Goal: Task Accomplishment & Management: Manage account settings

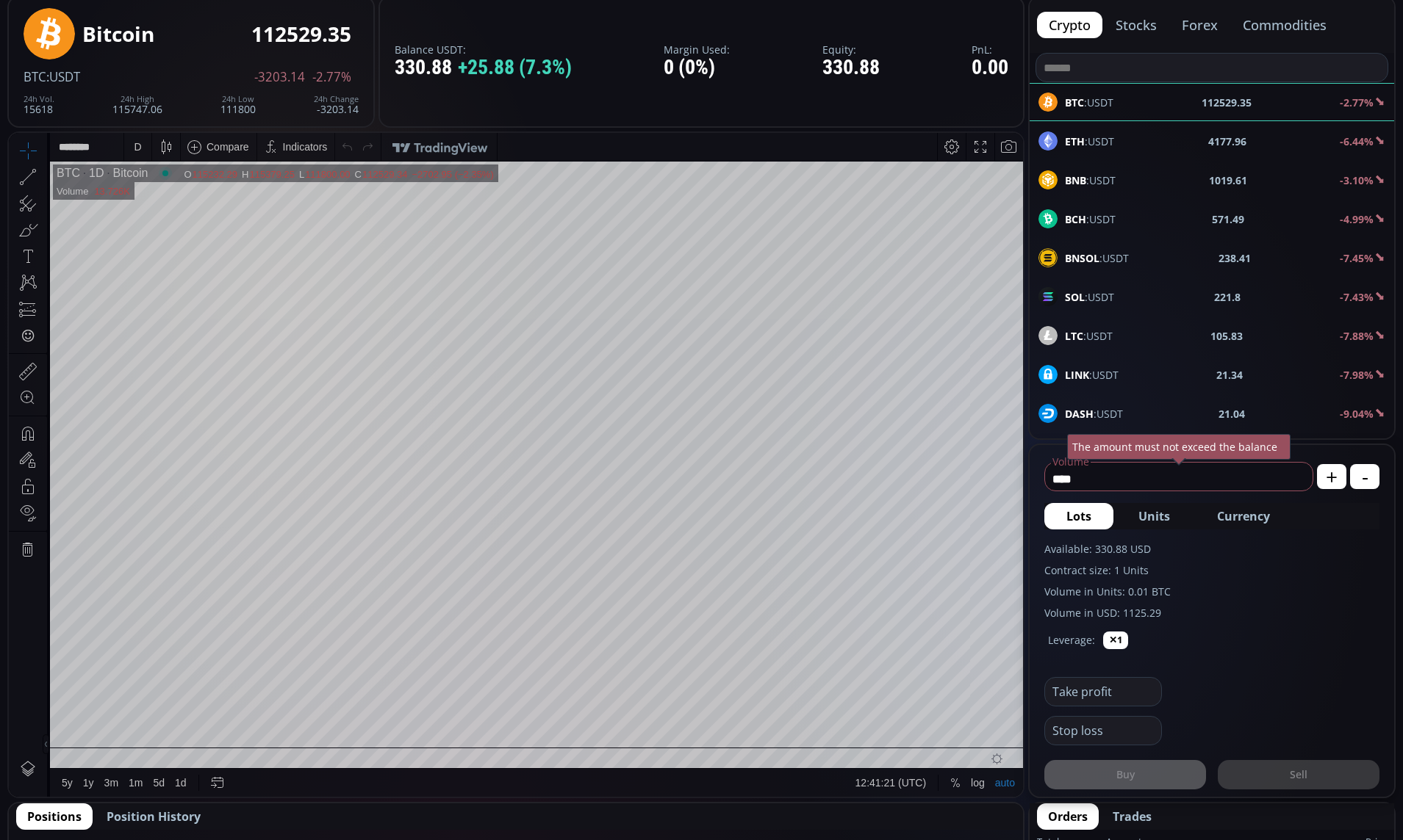
scroll to position [266, 0]
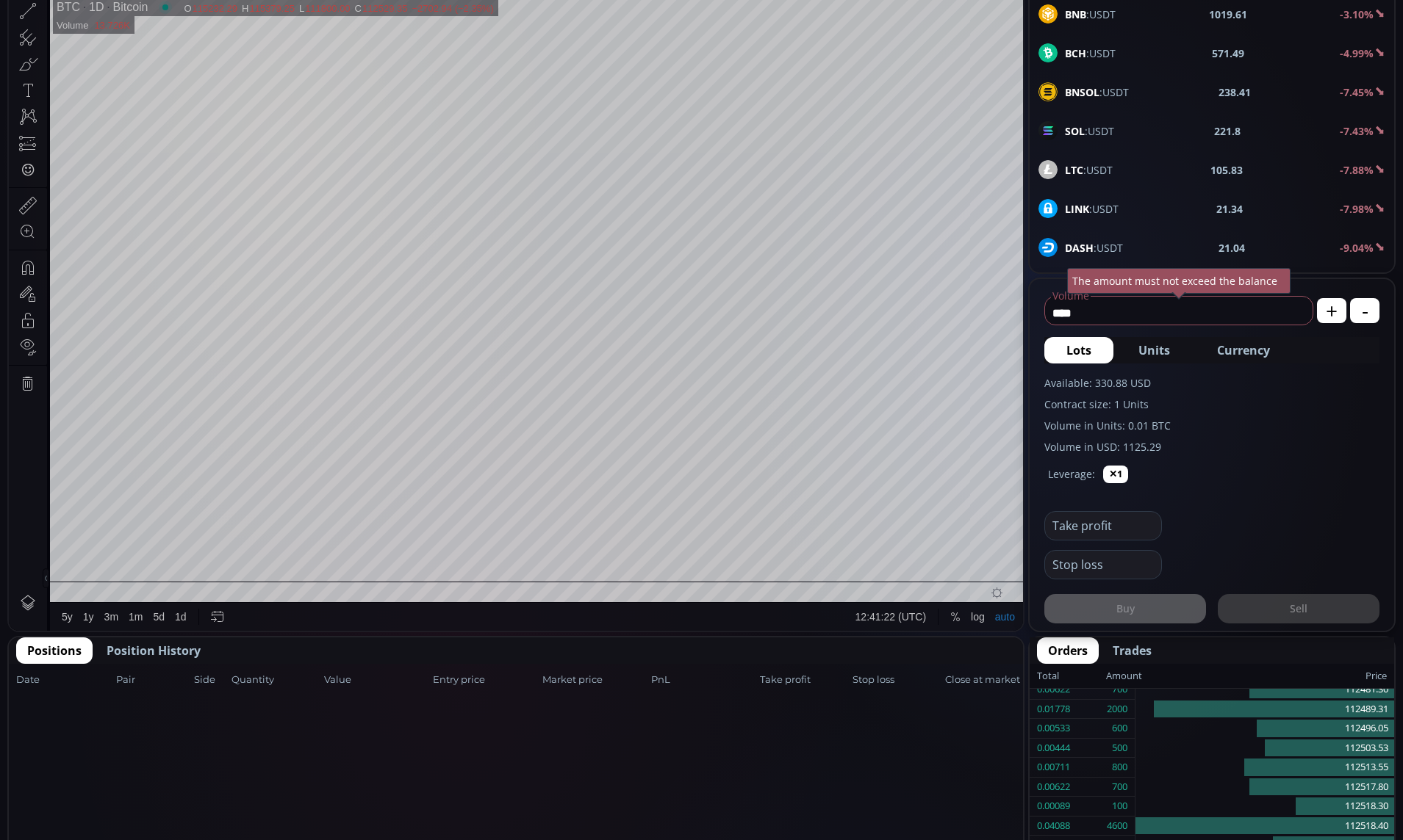
click at [147, 655] on span "Position History" at bounding box center [154, 651] width 94 height 18
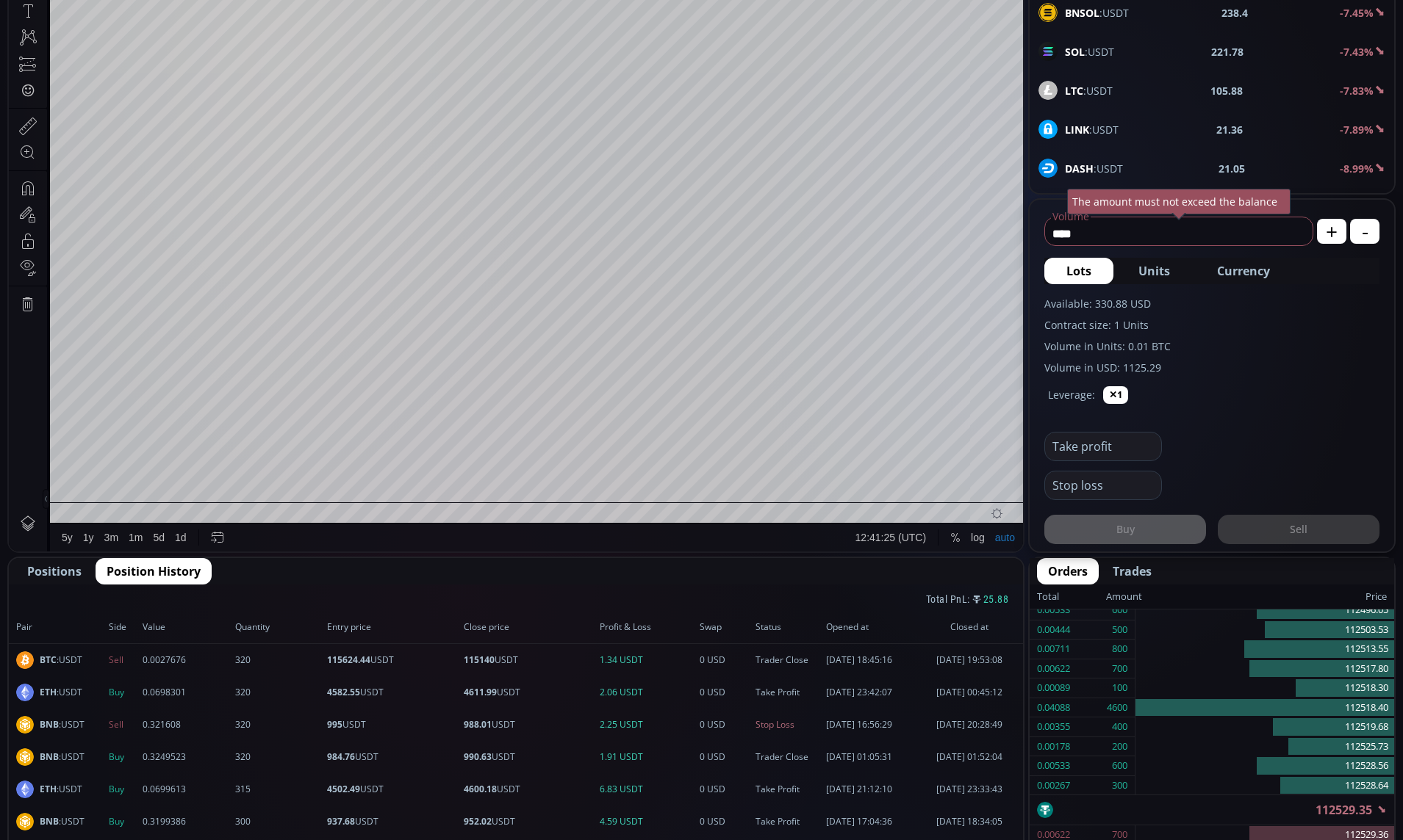
scroll to position [346, 0]
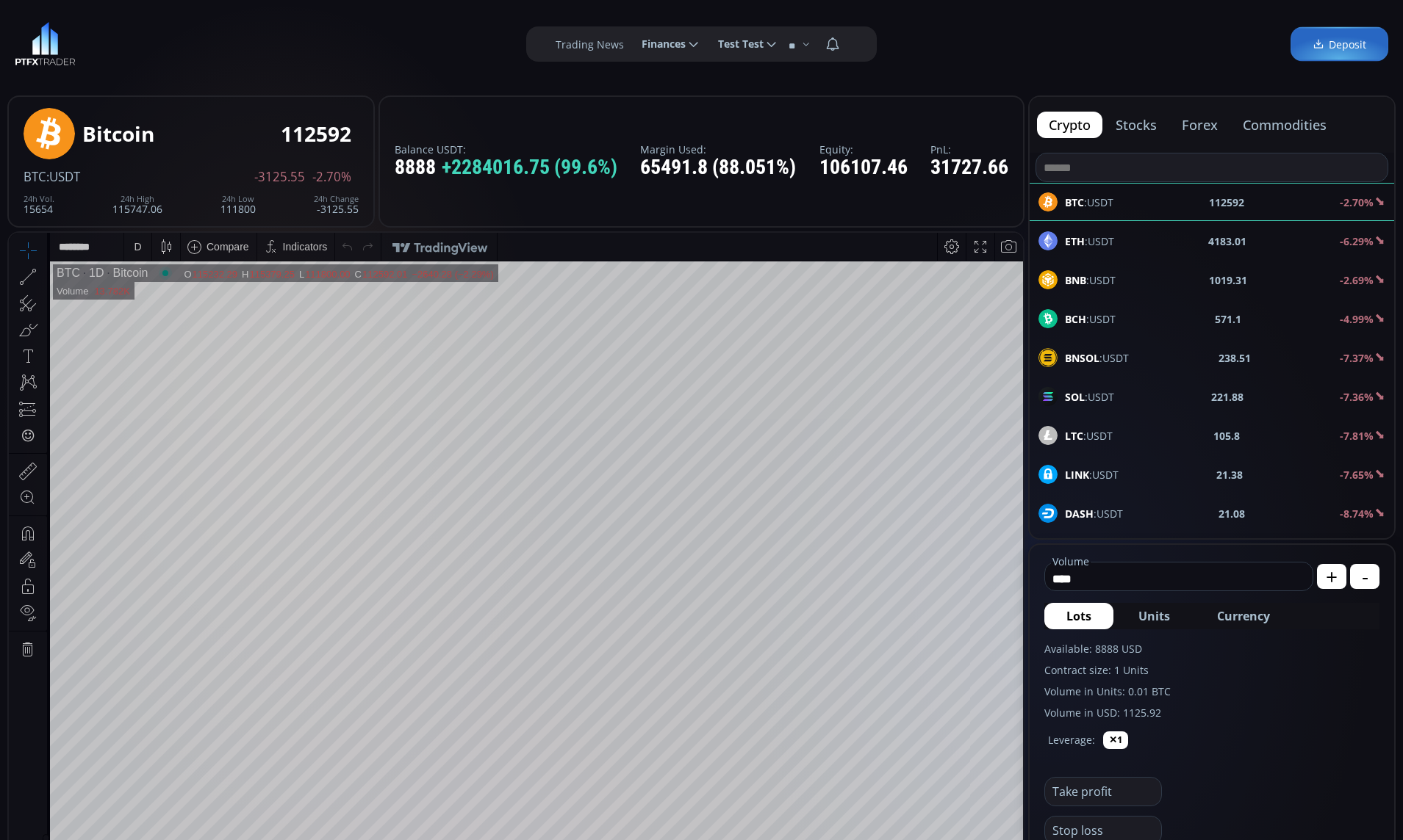
click at [1244, 619] on span "Currency" at bounding box center [1244, 616] width 53 height 18
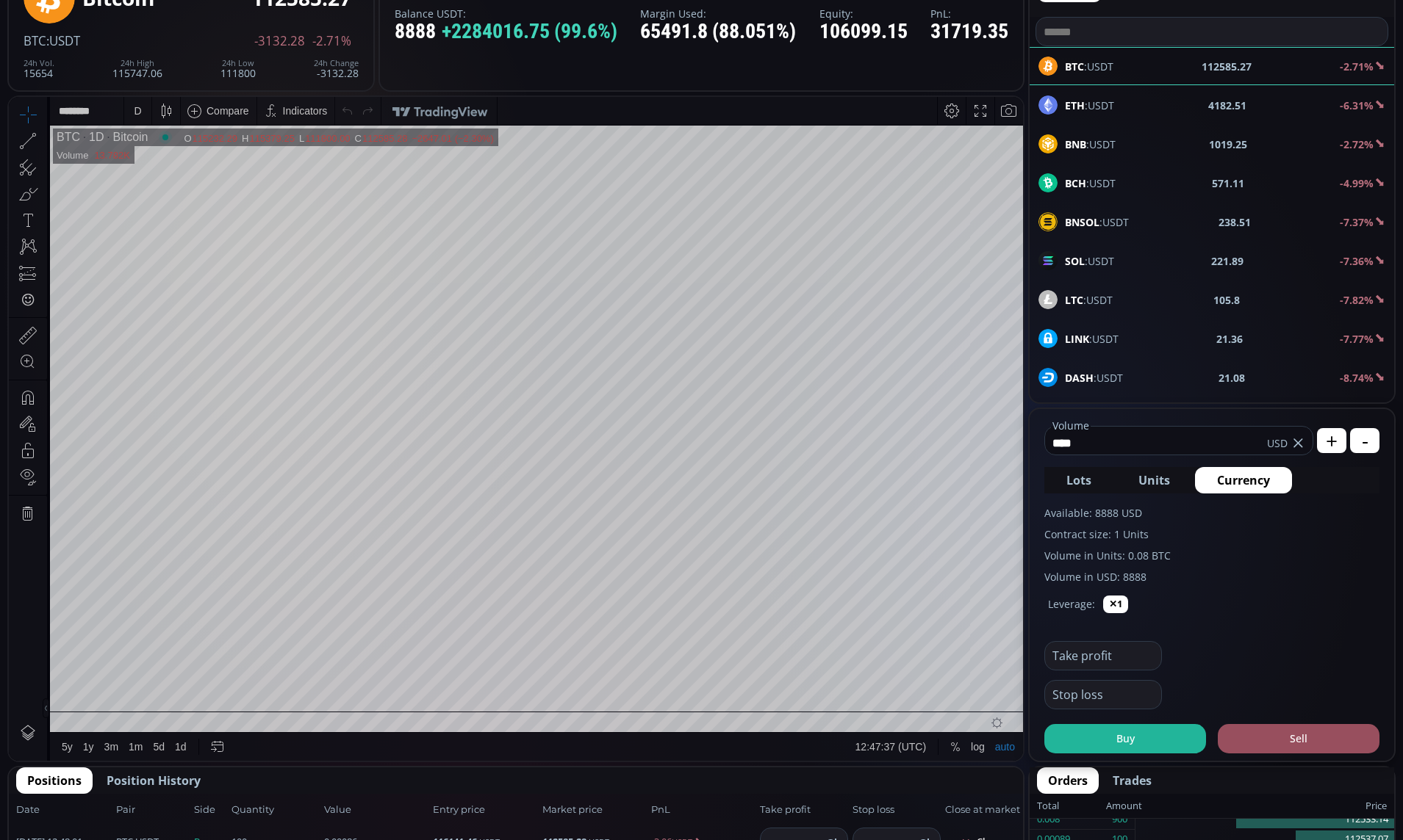
scroll to position [287, 0]
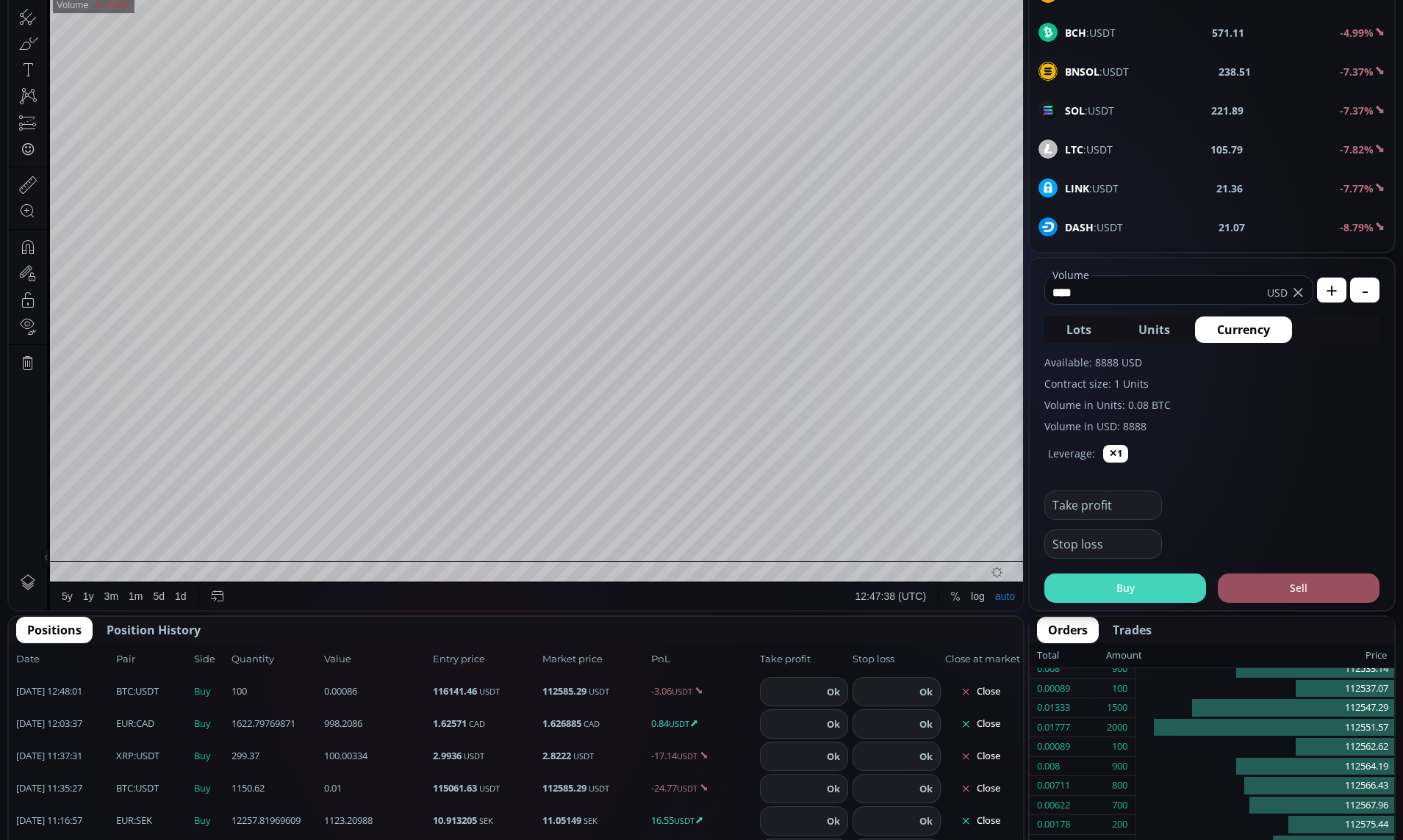
type input "****"
click at [1144, 594] on button "Buy" at bounding box center [1125, 589] width 161 height 29
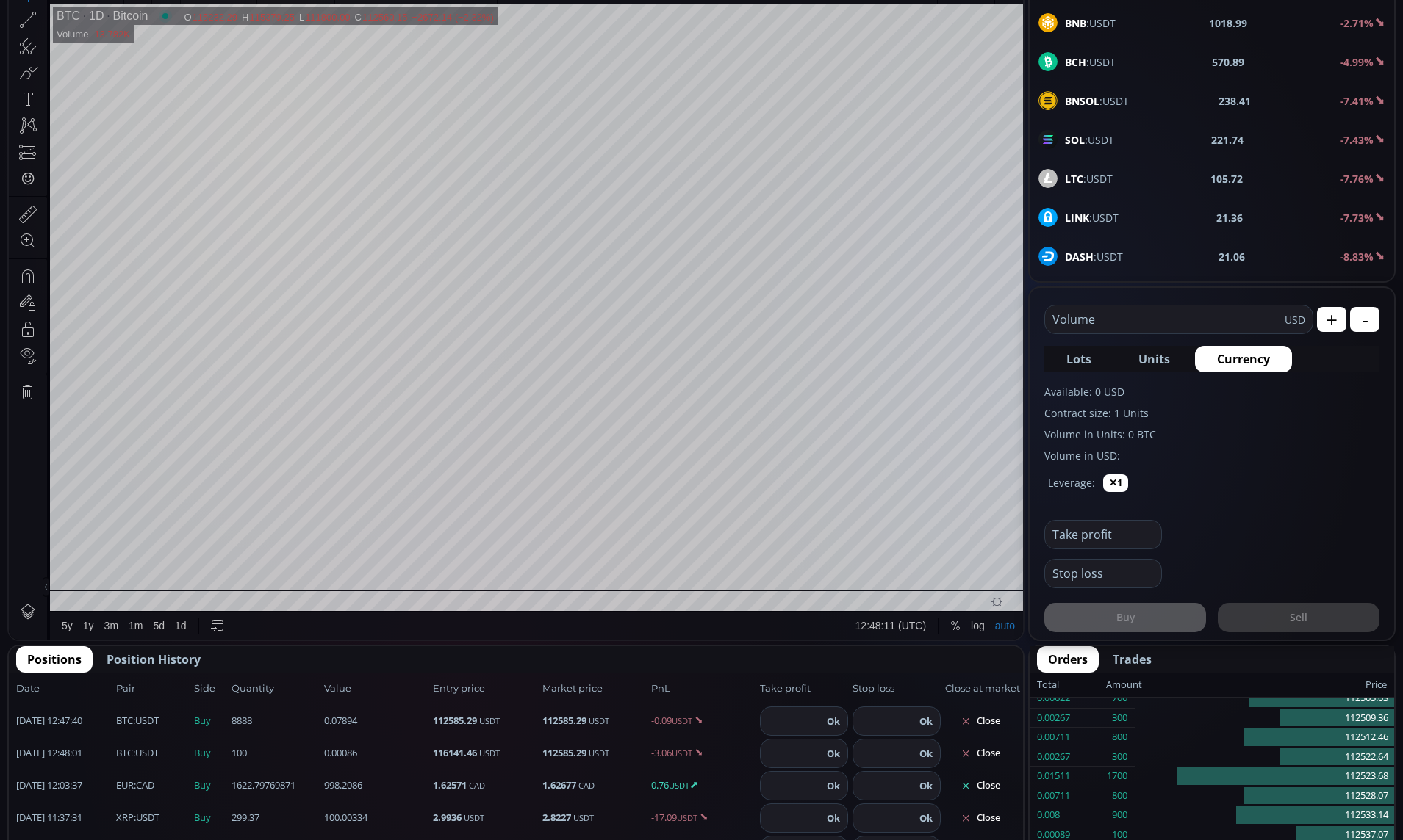
scroll to position [413, 0]
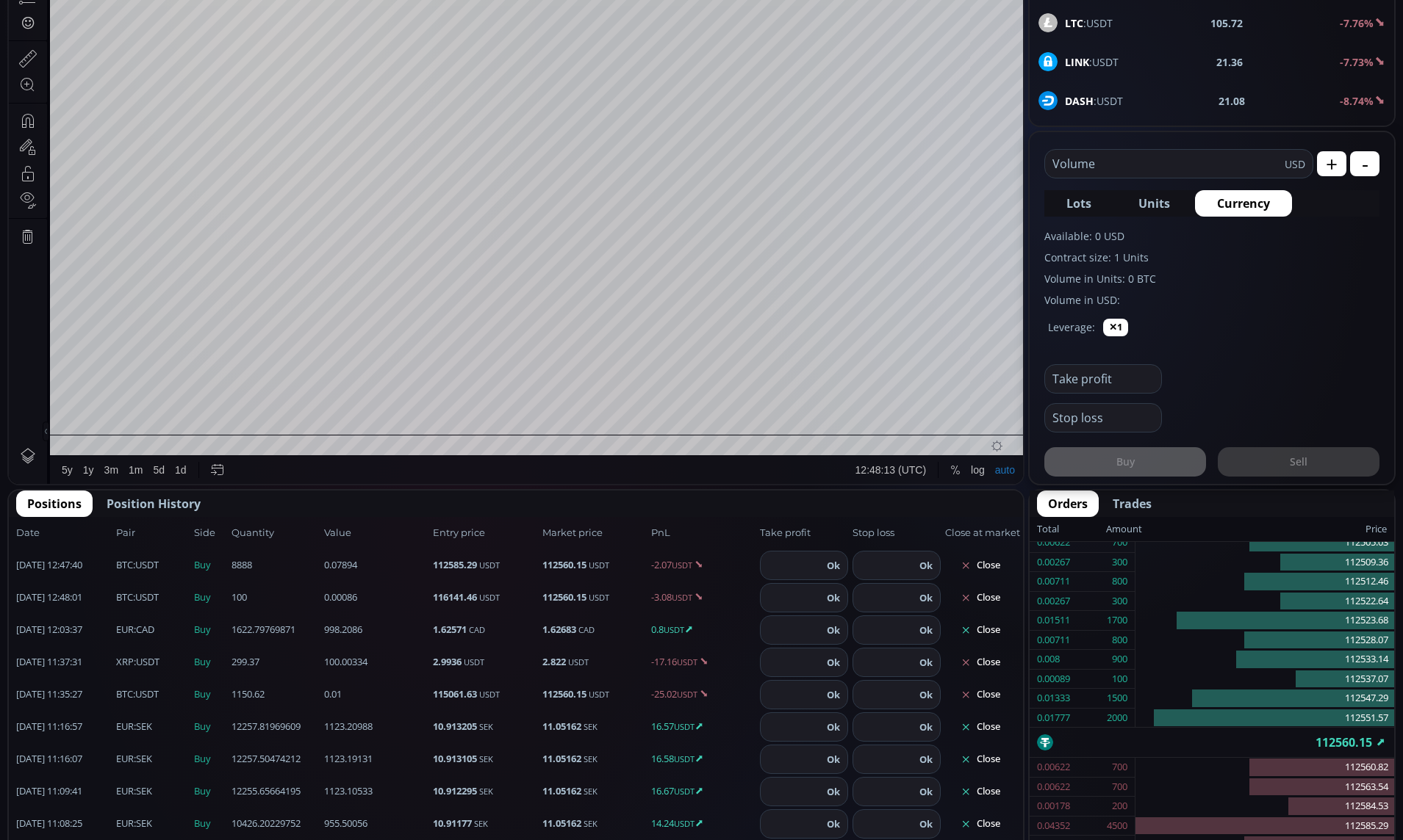
click at [995, 574] on button "Close" at bounding box center [981, 566] width 71 height 24
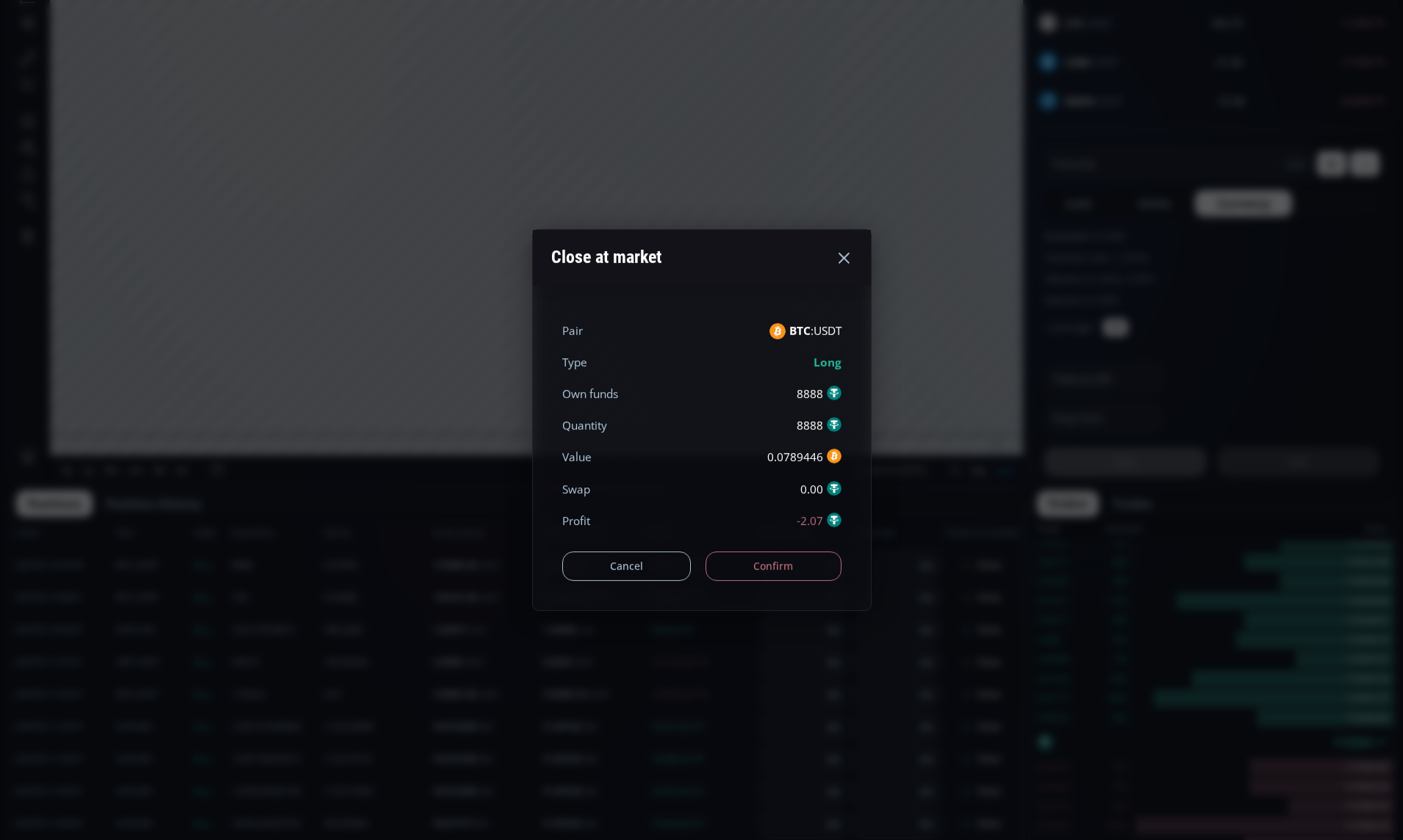
click at [826, 572] on button "Confirm" at bounding box center [773, 567] width 136 height 29
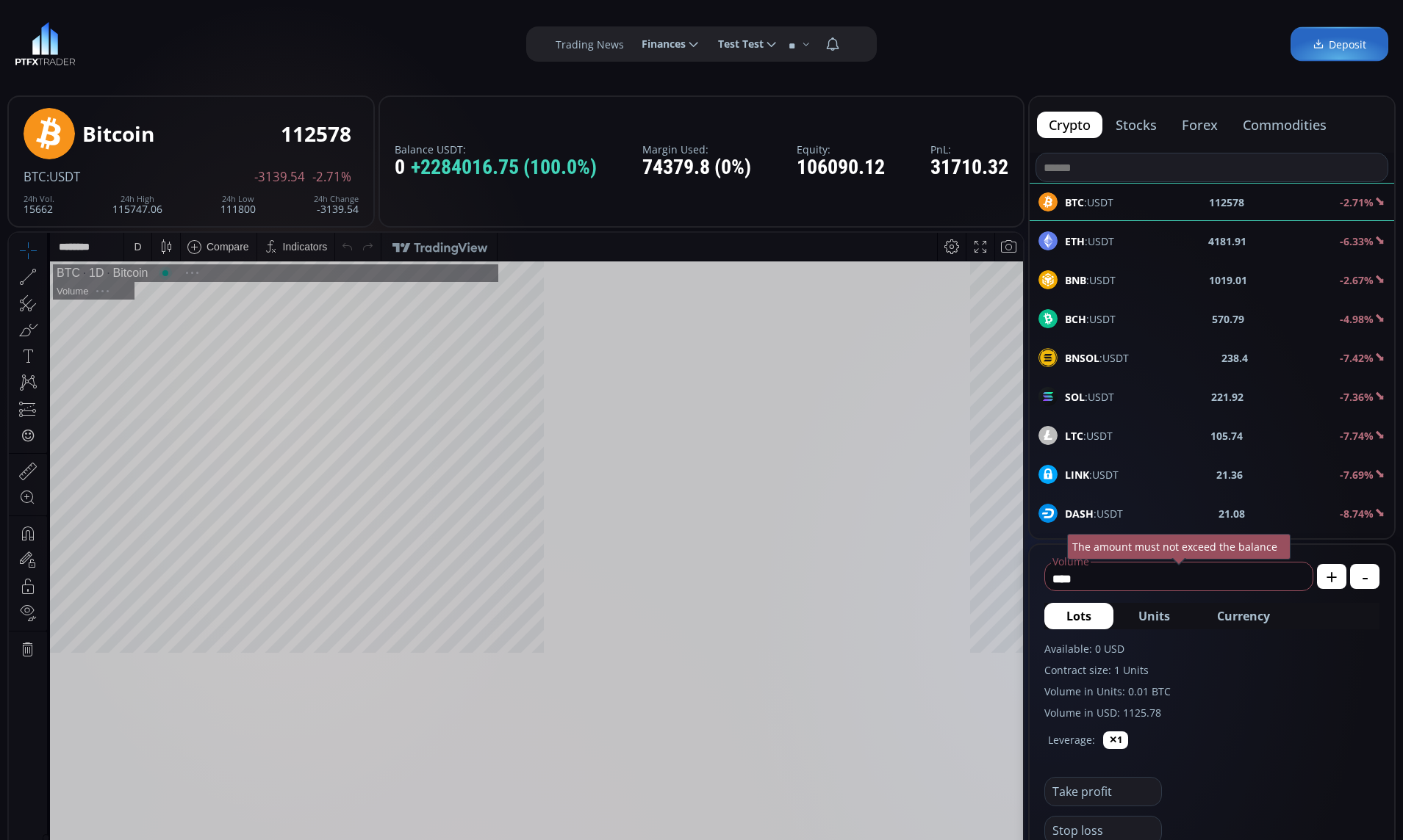
scroll to position [203, 0]
click at [304, 60] on div "Trading News ******** Finances Deposit Withdrawal History ********* Test Test P…" at bounding box center [701, 44] width 1403 height 88
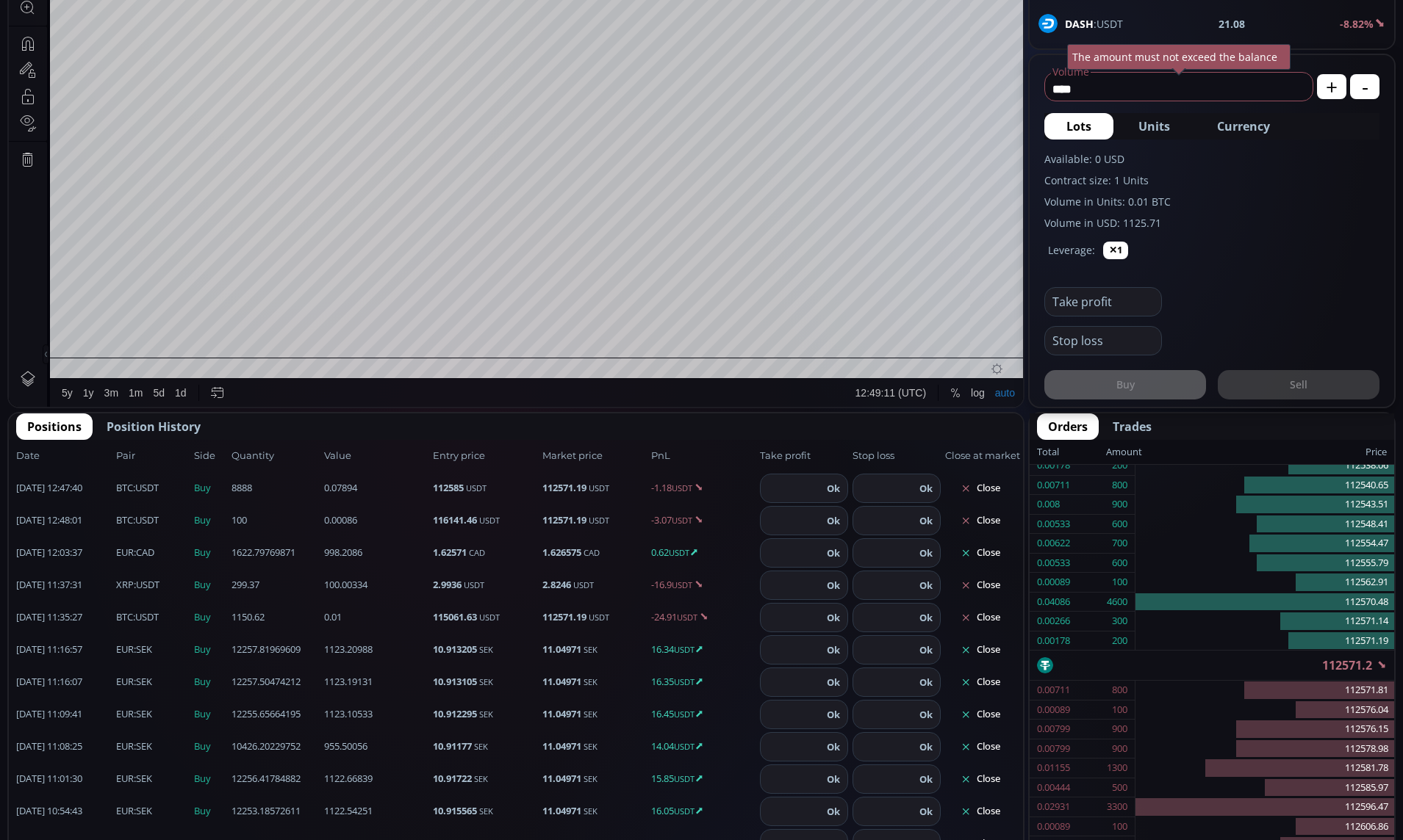
click at [972, 488] on button "Close" at bounding box center [981, 489] width 71 height 24
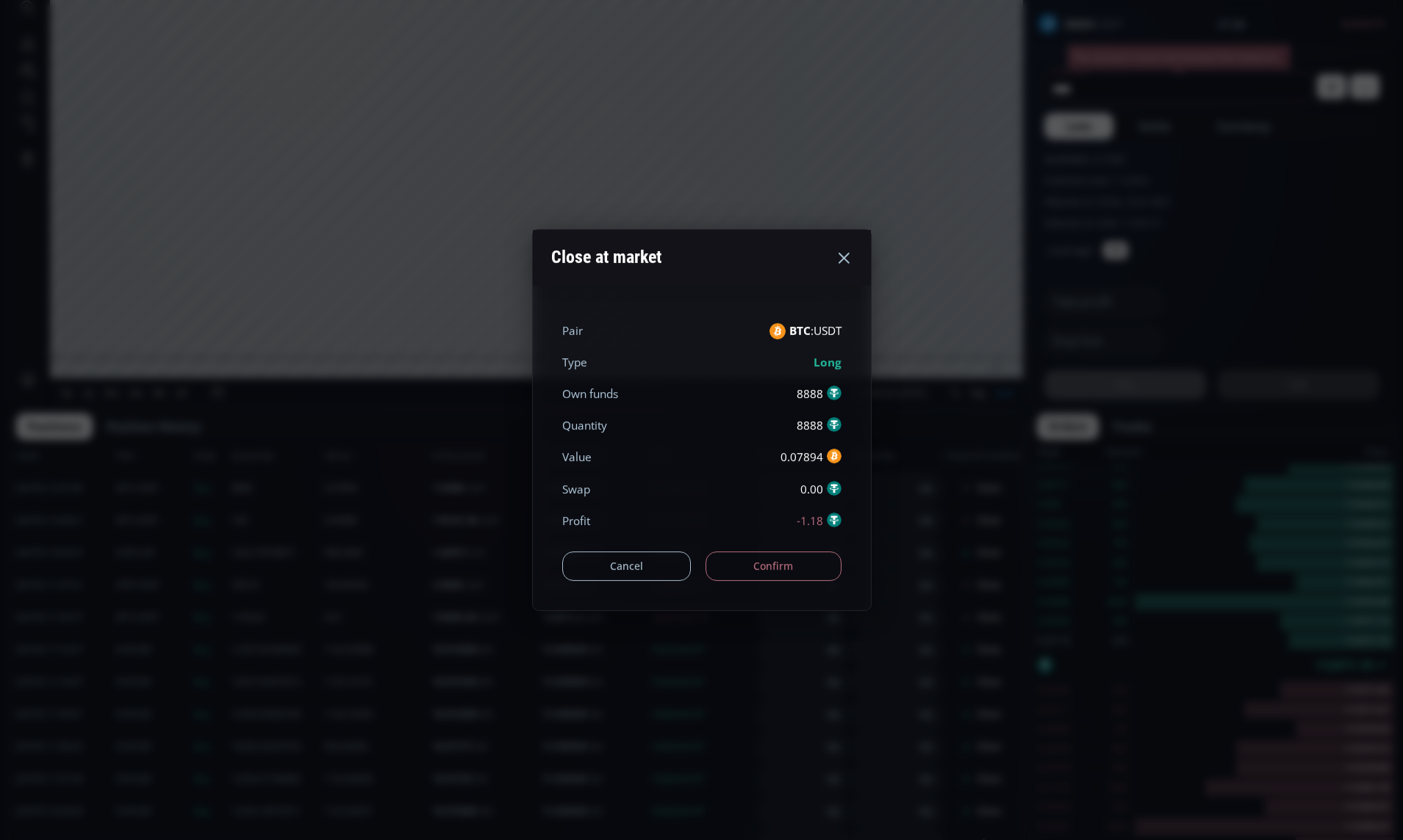
click at [810, 569] on button "Confirm" at bounding box center [773, 567] width 136 height 29
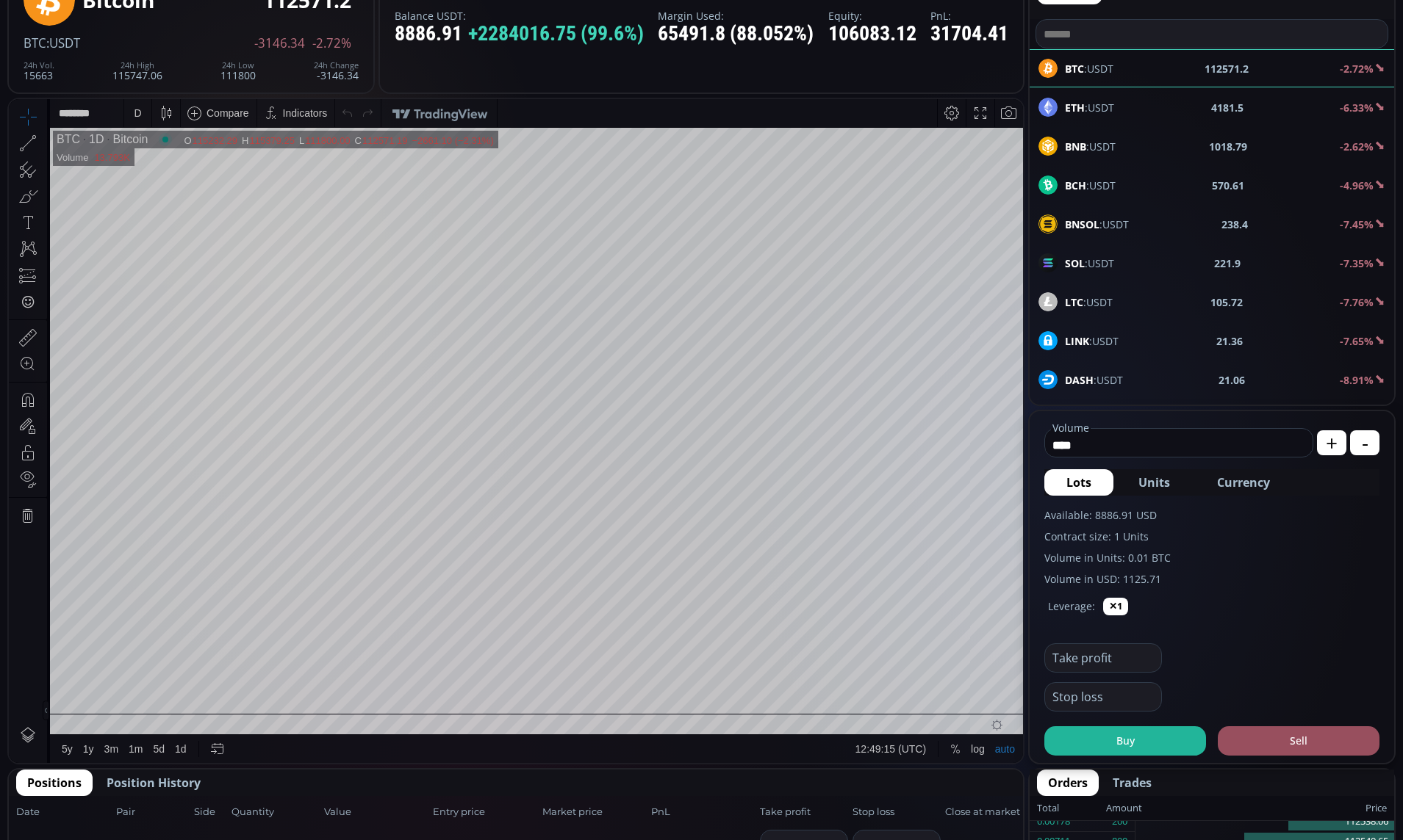
scroll to position [0, 0]
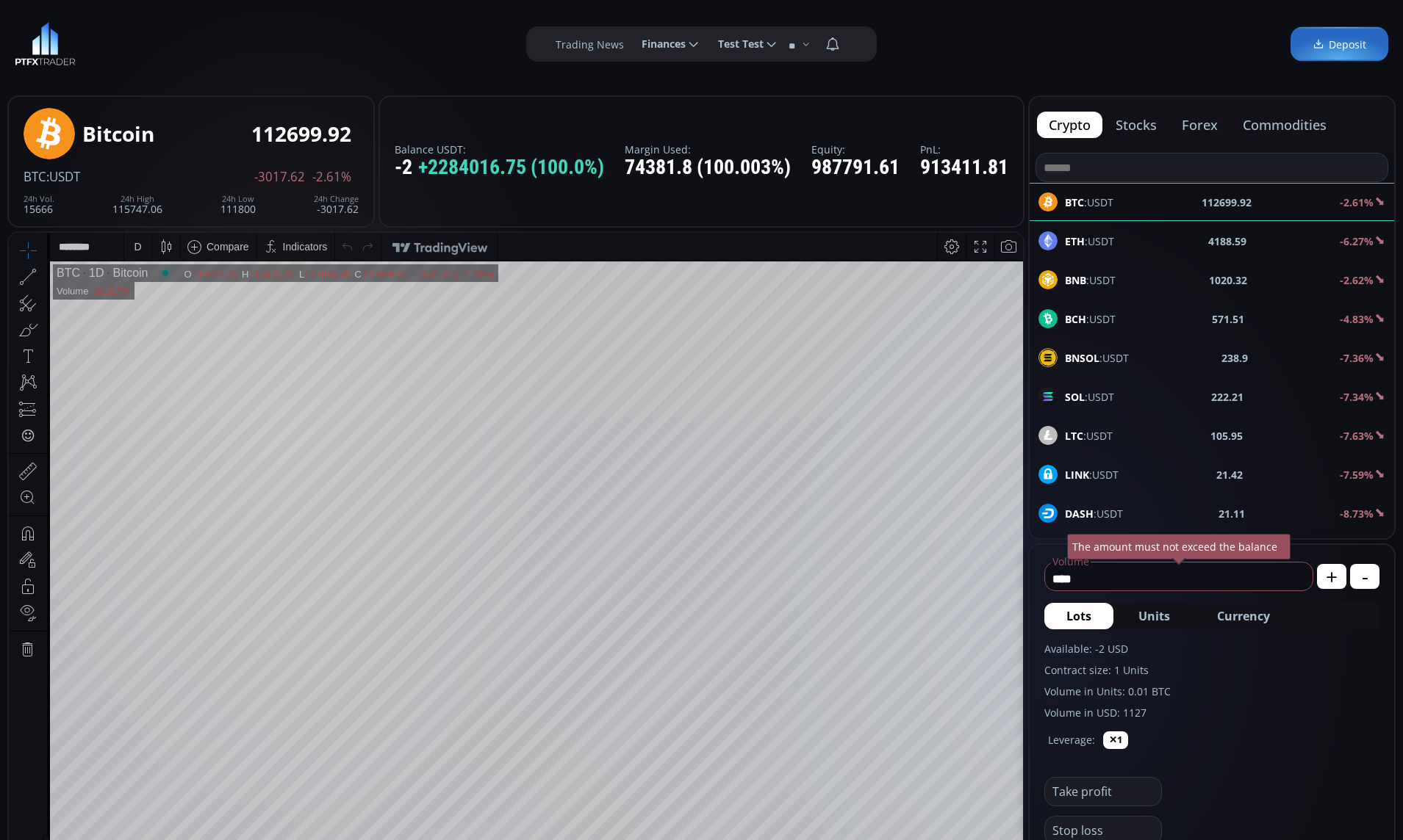
click at [671, 41] on span "Finances" at bounding box center [658, 44] width 55 height 29
click at [630, 41] on input "********" at bounding box center [630, 44] width 0 height 15
click at [660, 135] on link "History" at bounding box center [669, 136] width 72 height 23
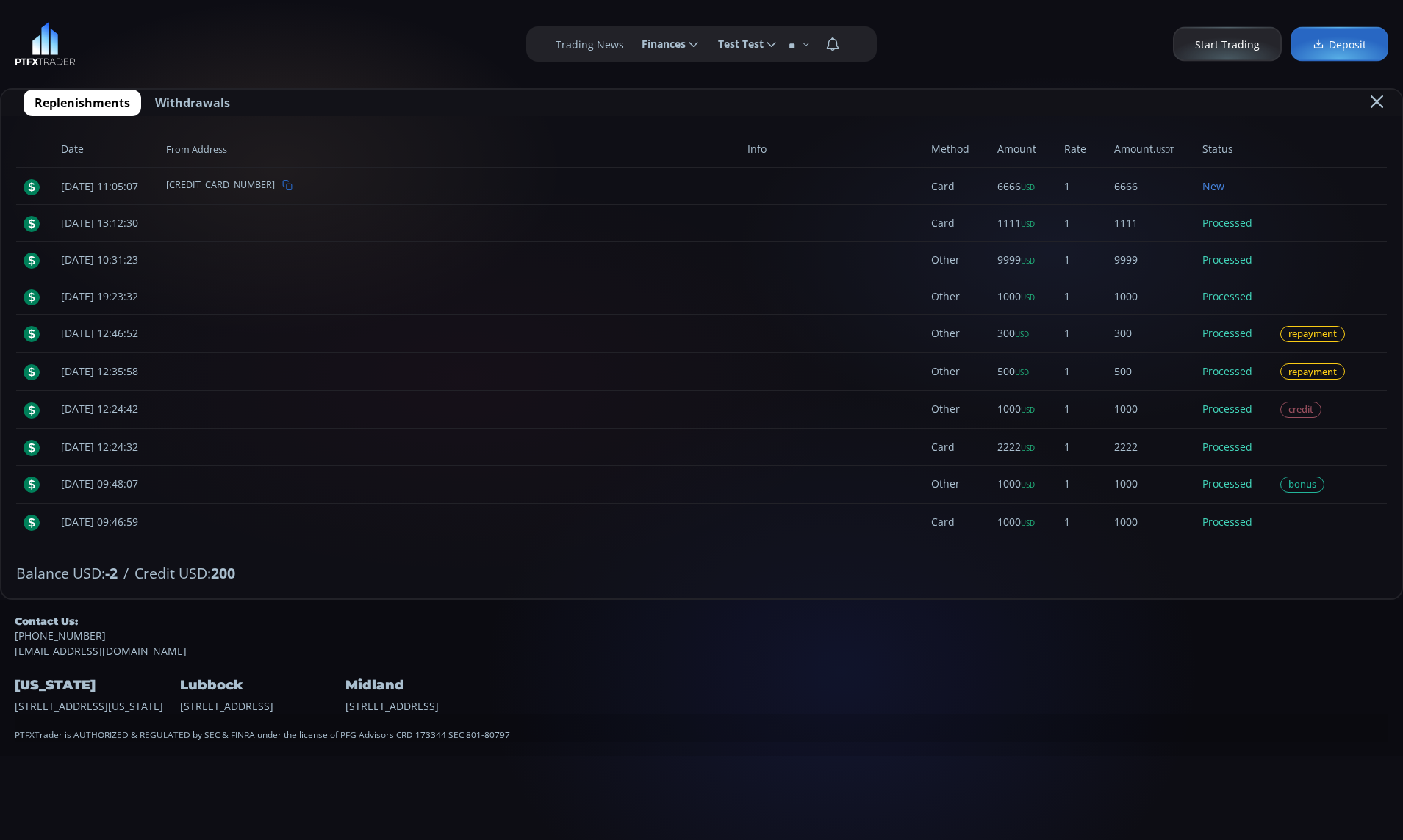
click at [663, 54] on span "Finances" at bounding box center [658, 44] width 55 height 29
click at [630, 52] on input "********" at bounding box center [630, 44] width 0 height 15
click at [725, 47] on span "Test Test" at bounding box center [736, 44] width 56 height 29
click at [706, 47] on input "*********" at bounding box center [706, 44] width 0 height 15
click at [721, 80] on link "Profile" at bounding box center [742, 84] width 65 height 23
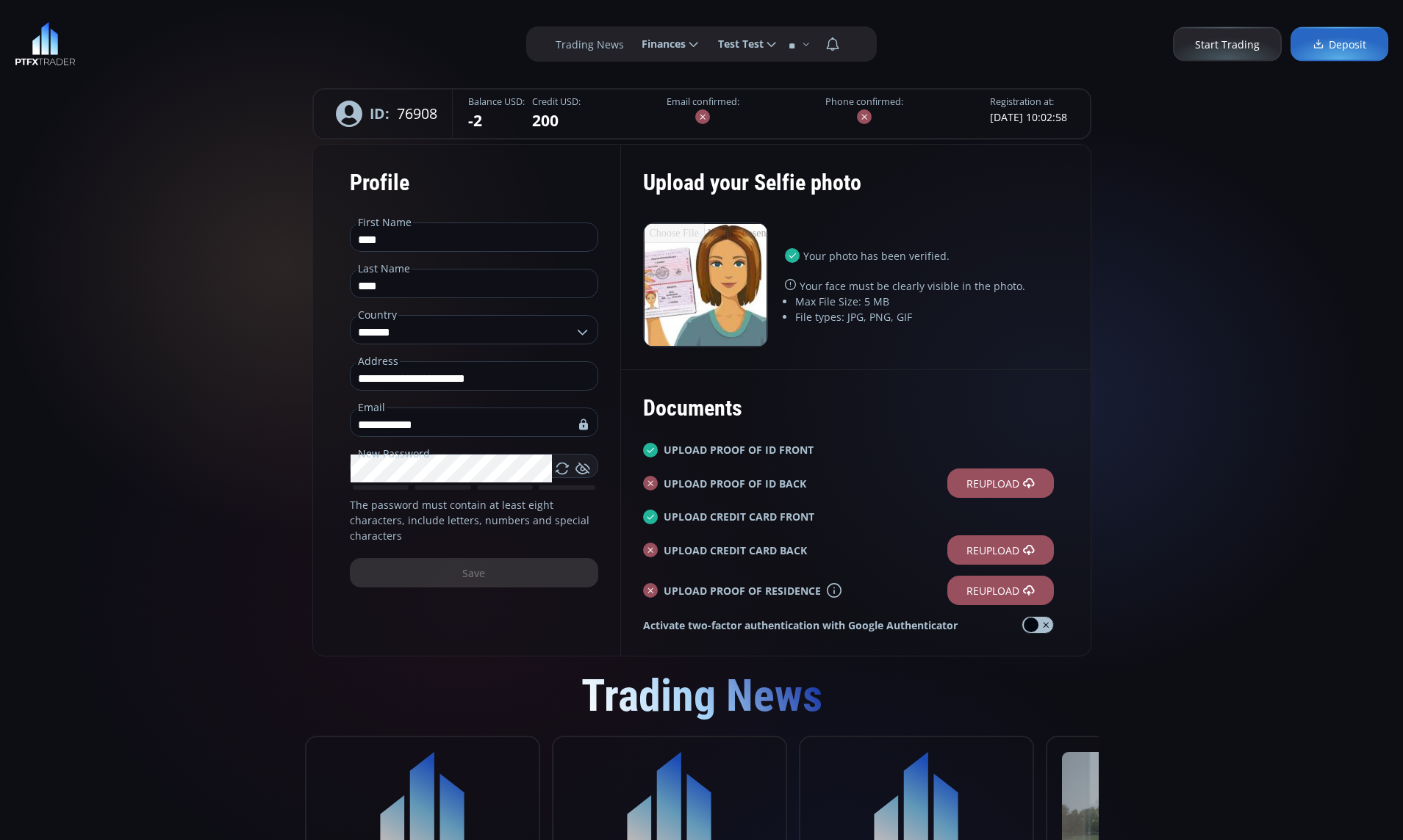
click at [28, 43] on img at bounding box center [45, 44] width 61 height 44
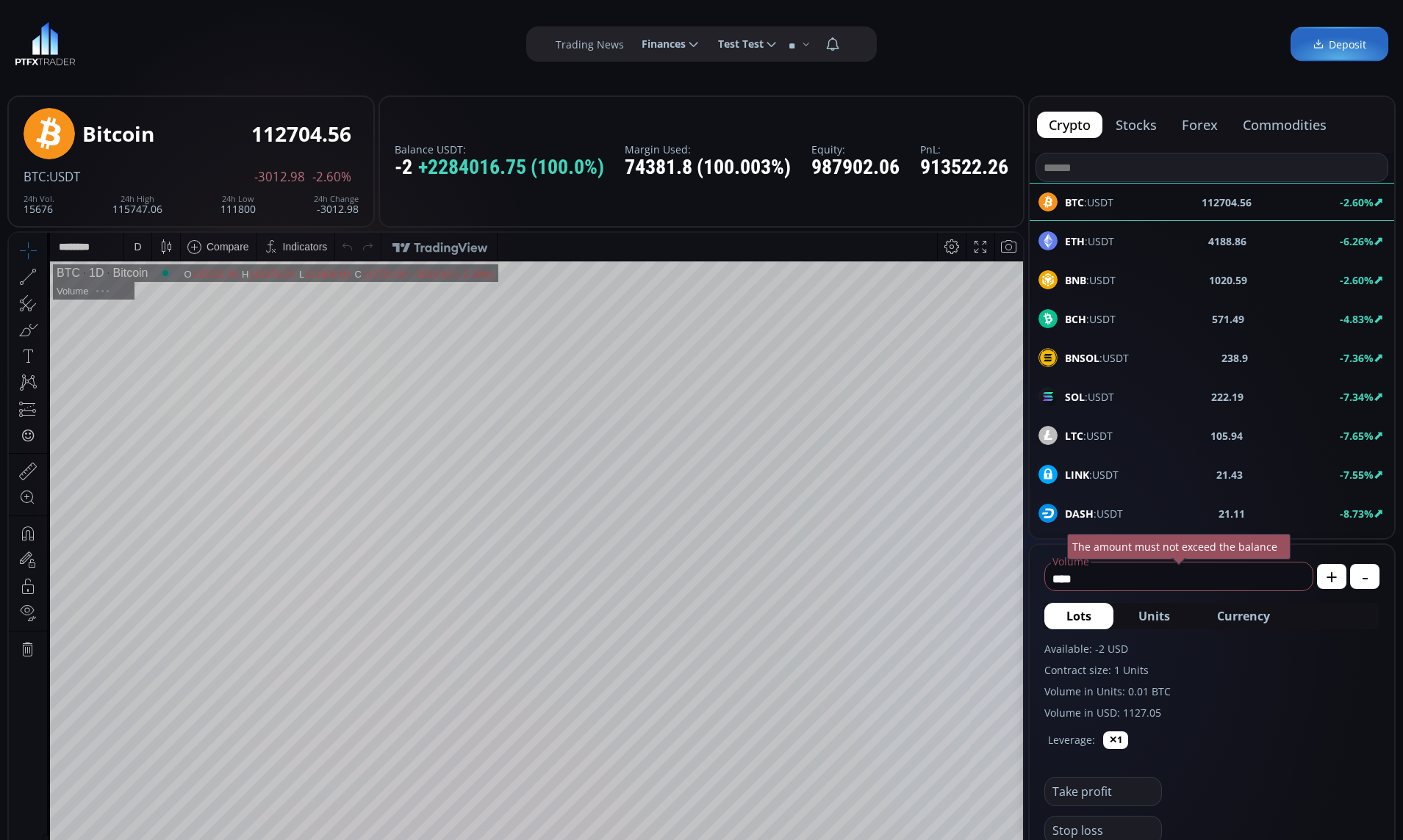
scroll to position [371, 0]
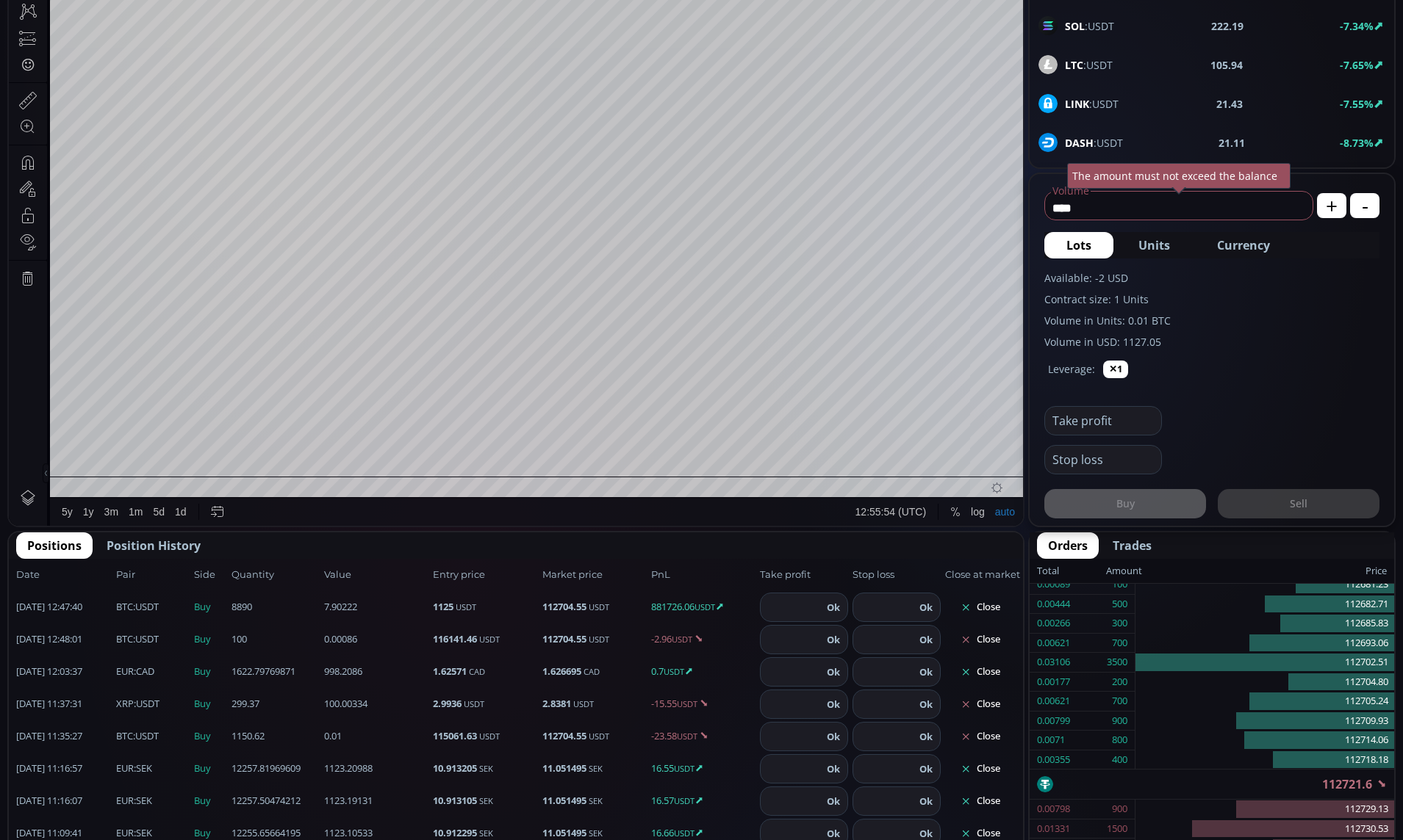
click at [987, 611] on button "Close" at bounding box center [981, 607] width 71 height 24
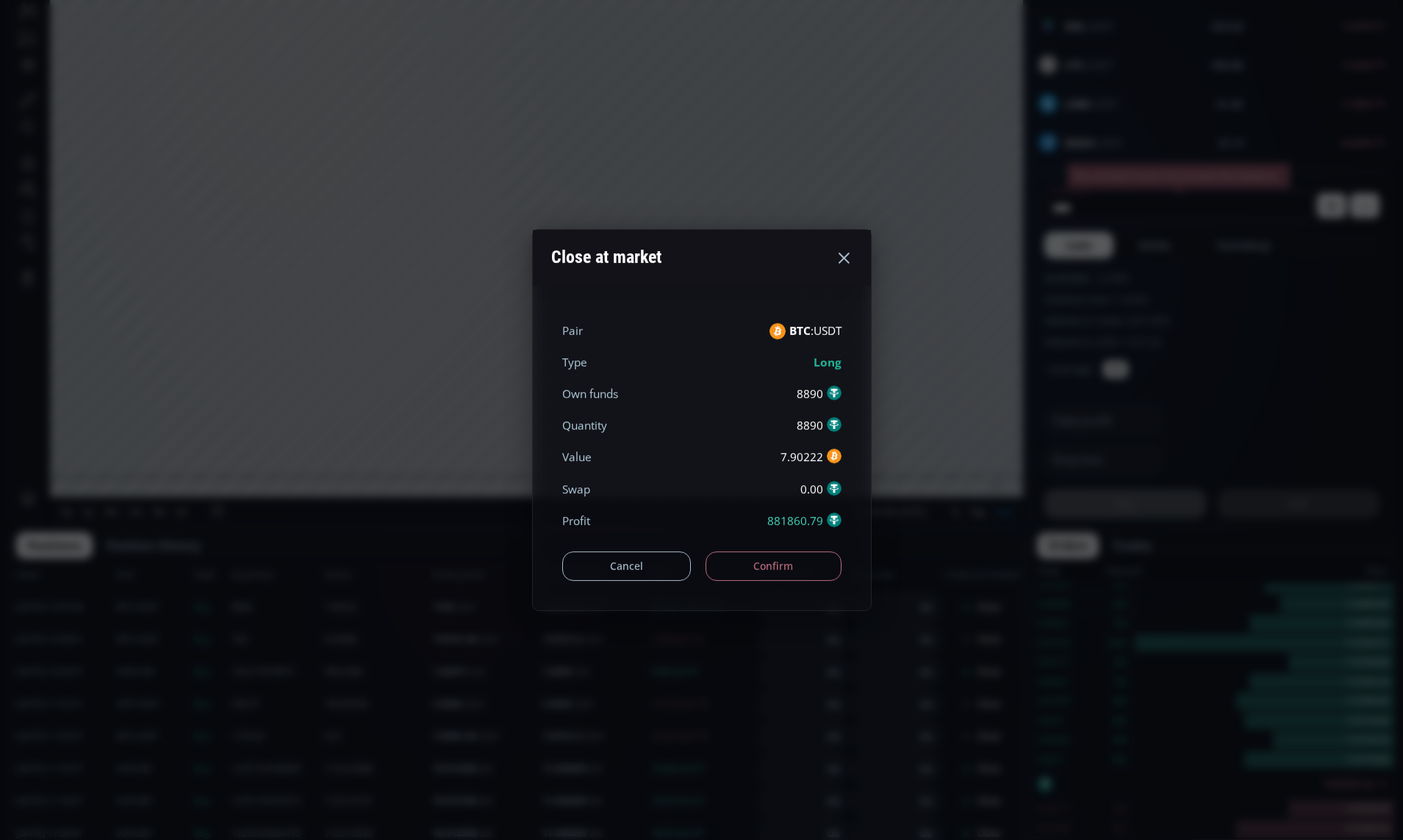
click at [758, 564] on button "Confirm" at bounding box center [773, 567] width 136 height 29
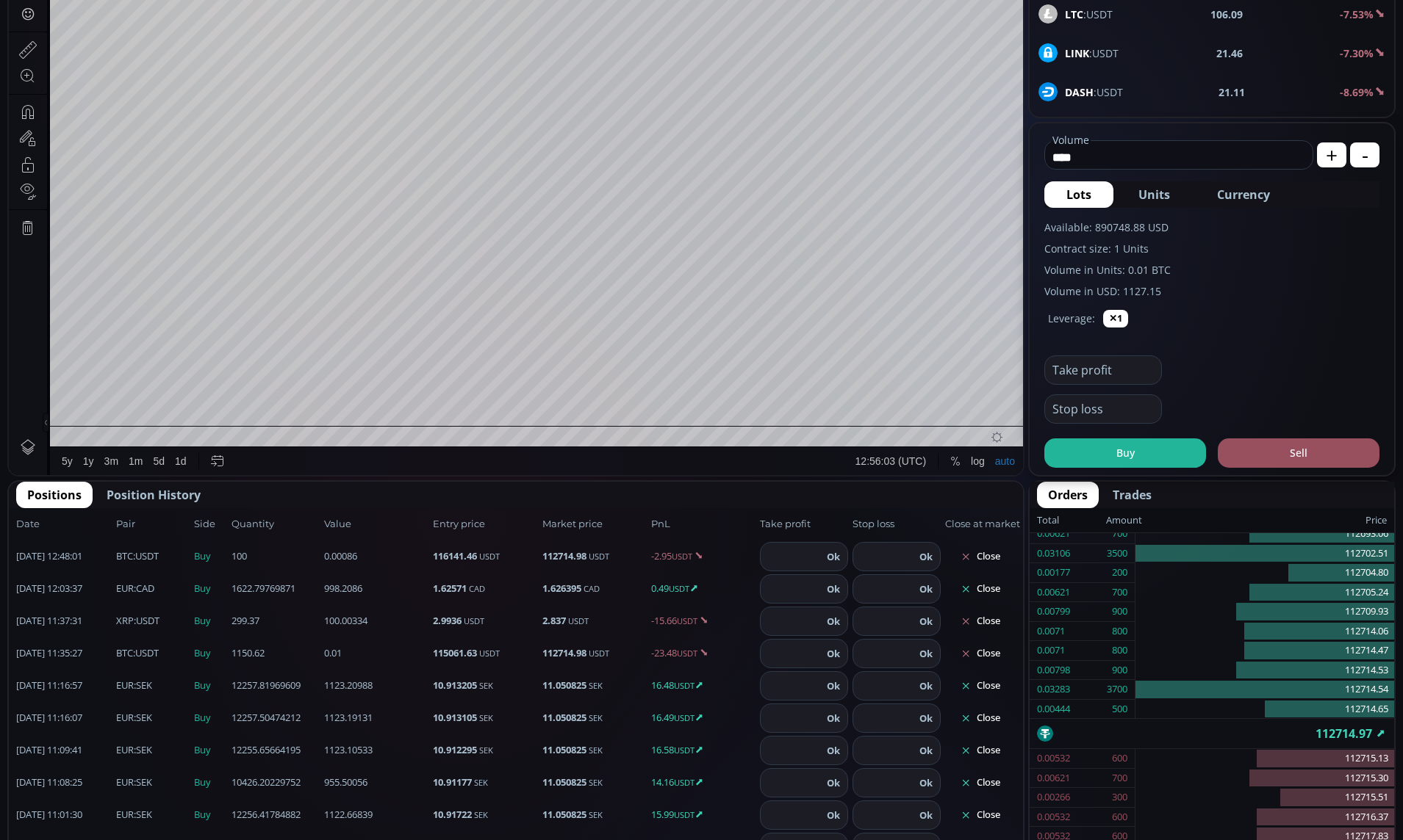
scroll to position [452, 0]
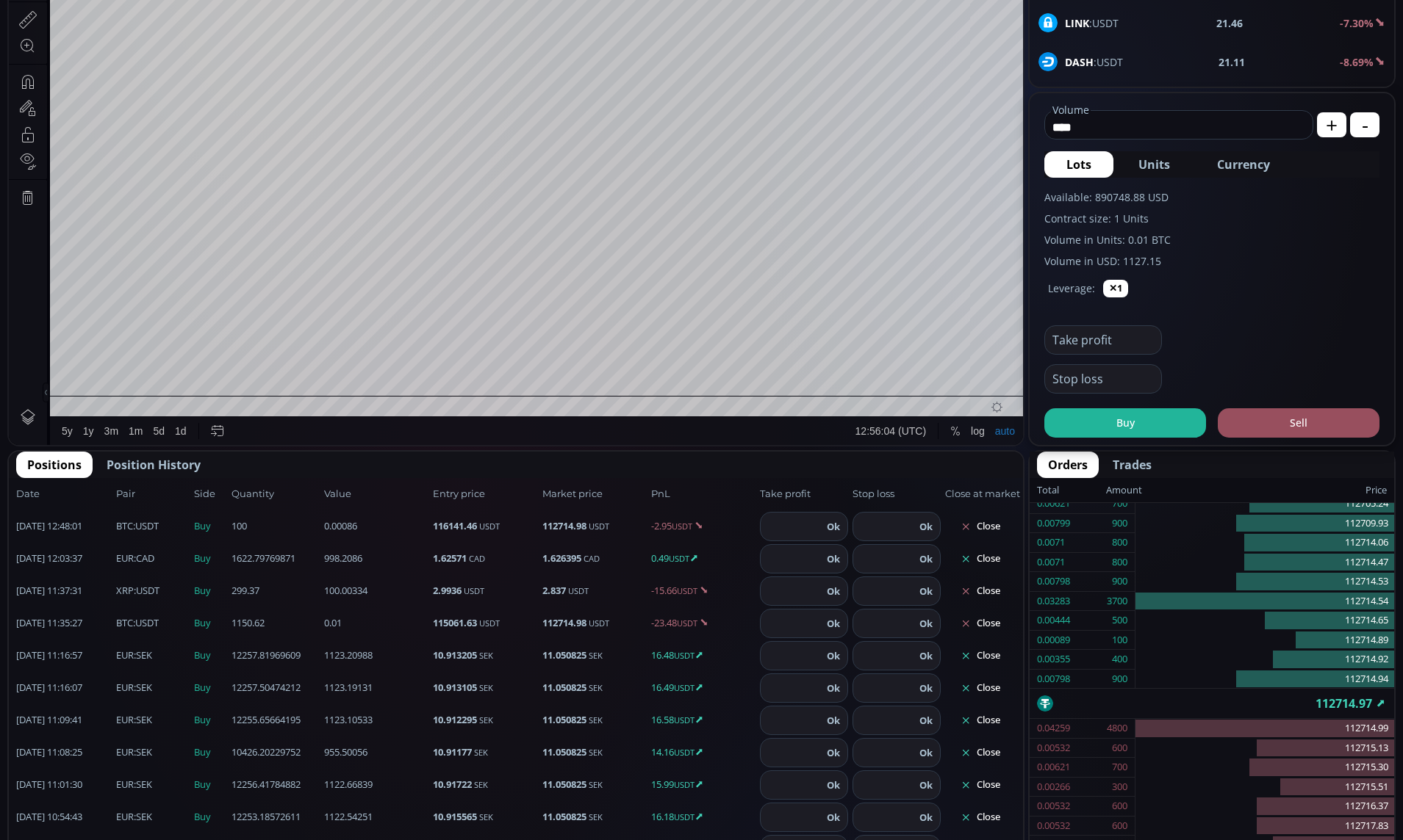
click at [170, 458] on span "Position History" at bounding box center [154, 465] width 94 height 18
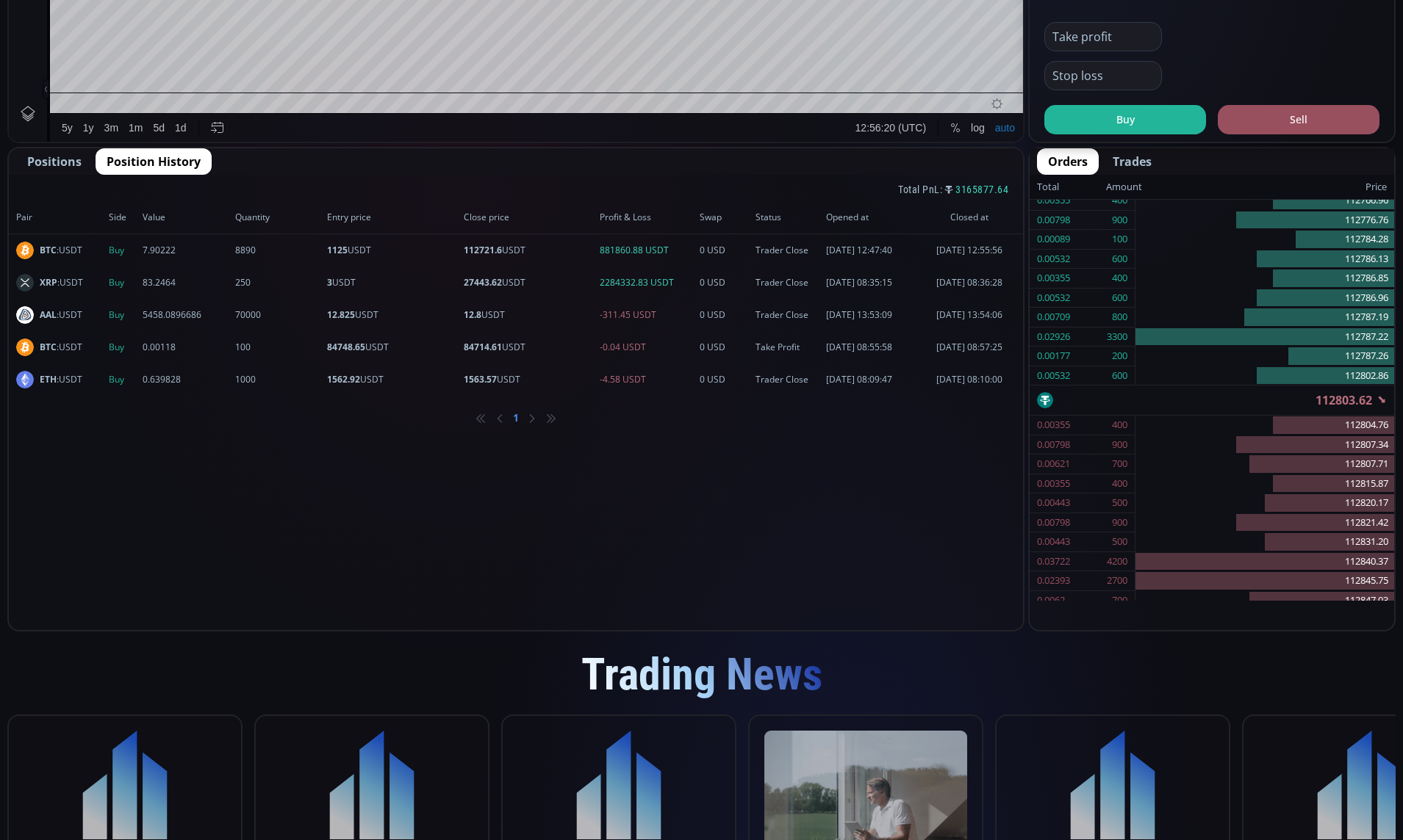
scroll to position [704, 0]
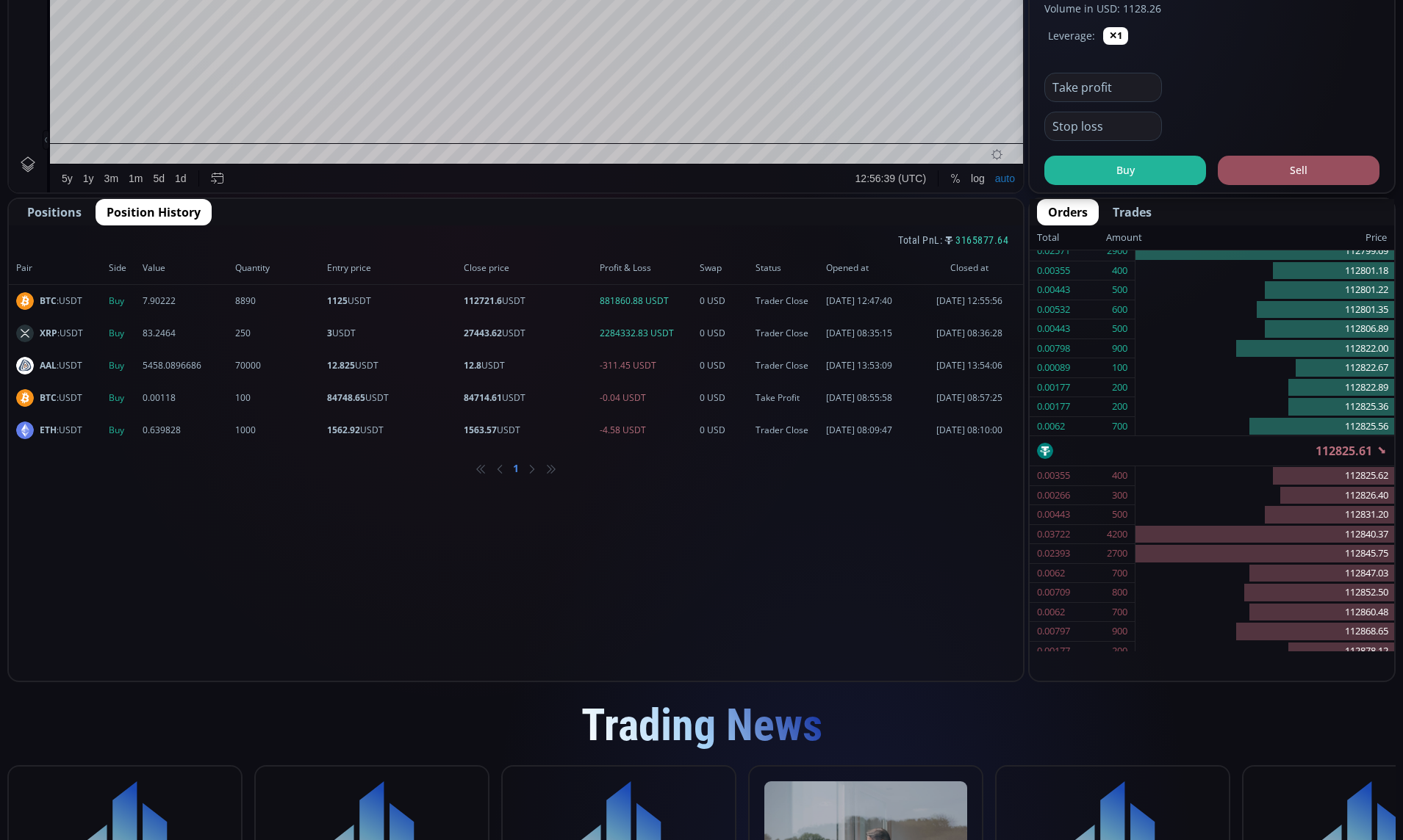
click at [47, 217] on span "Positions" at bounding box center [55, 212] width 55 height 18
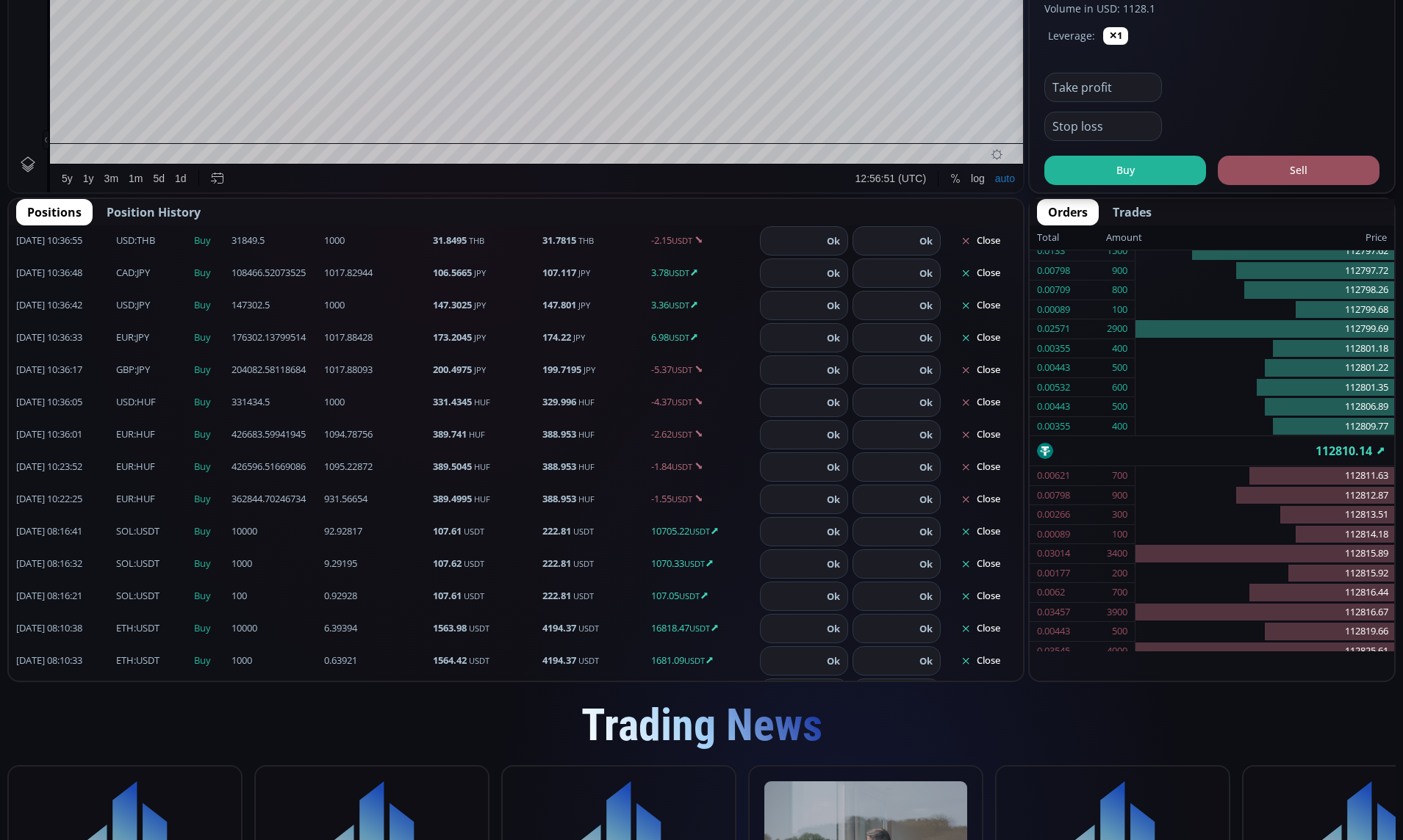
scroll to position [422, 0]
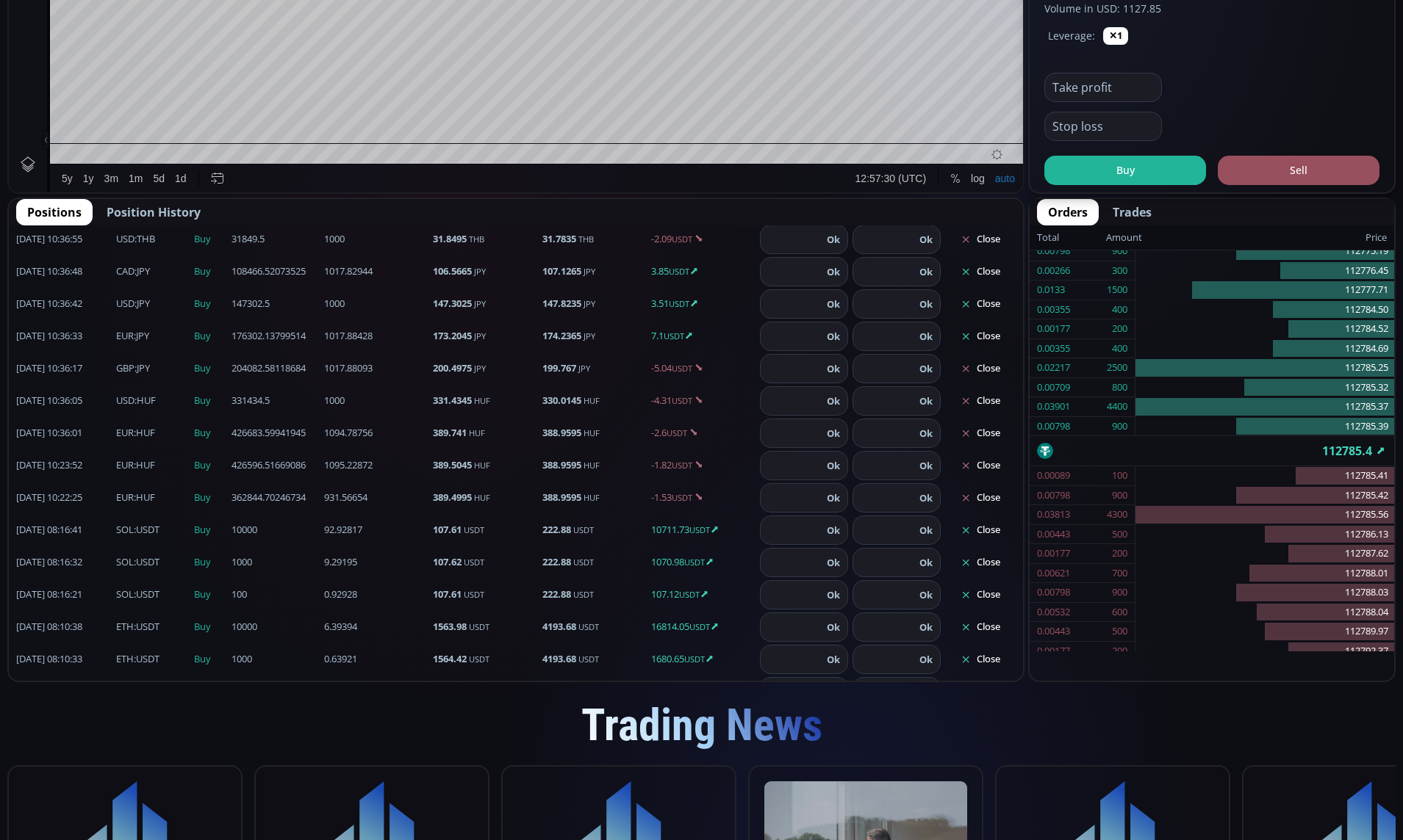
click at [1135, 716] on div "Trading News" at bounding box center [701, 726] width 1388 height 80
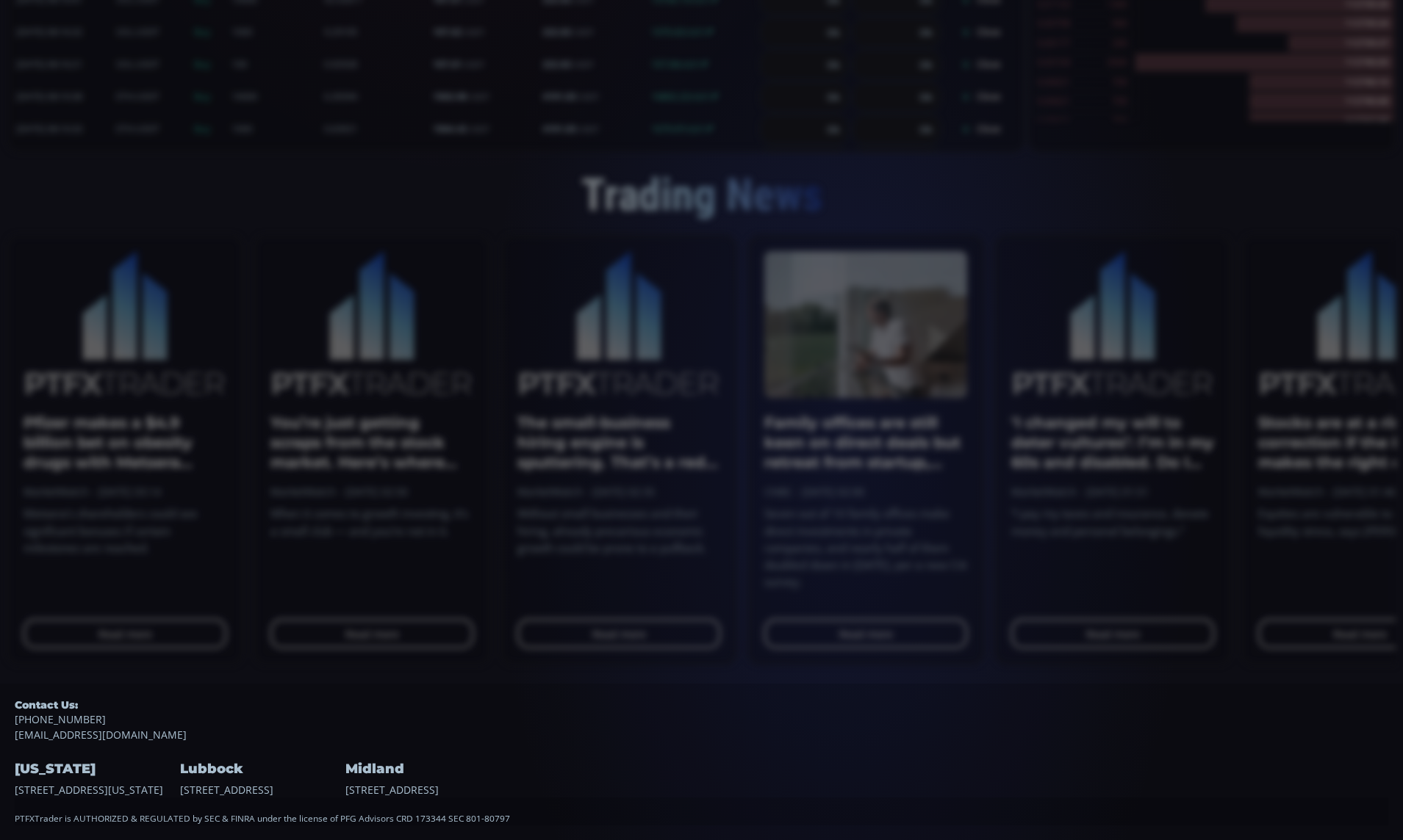
scroll to position [0, 0]
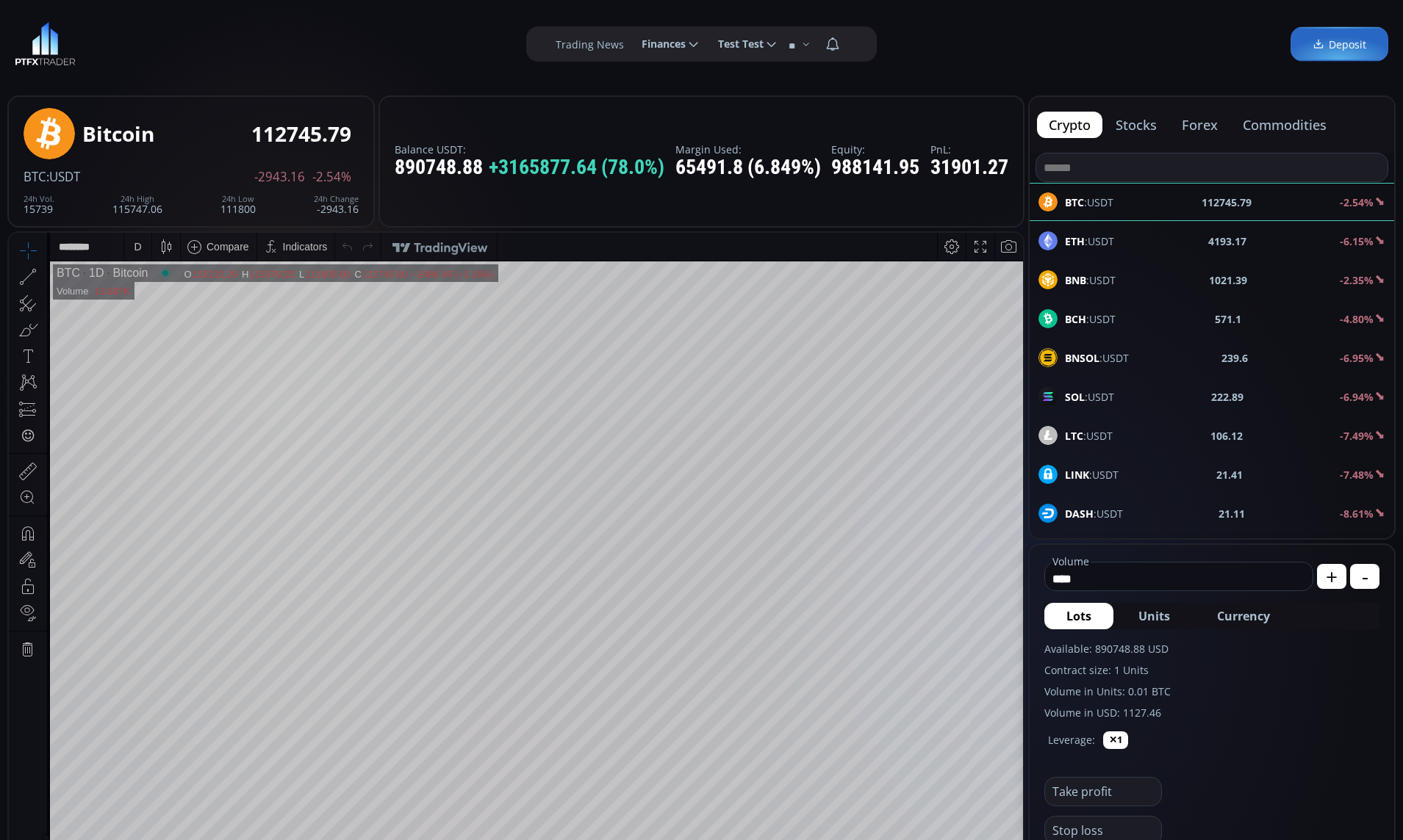
click at [1250, 620] on span "Currency" at bounding box center [1244, 616] width 53 height 18
type input "**********"
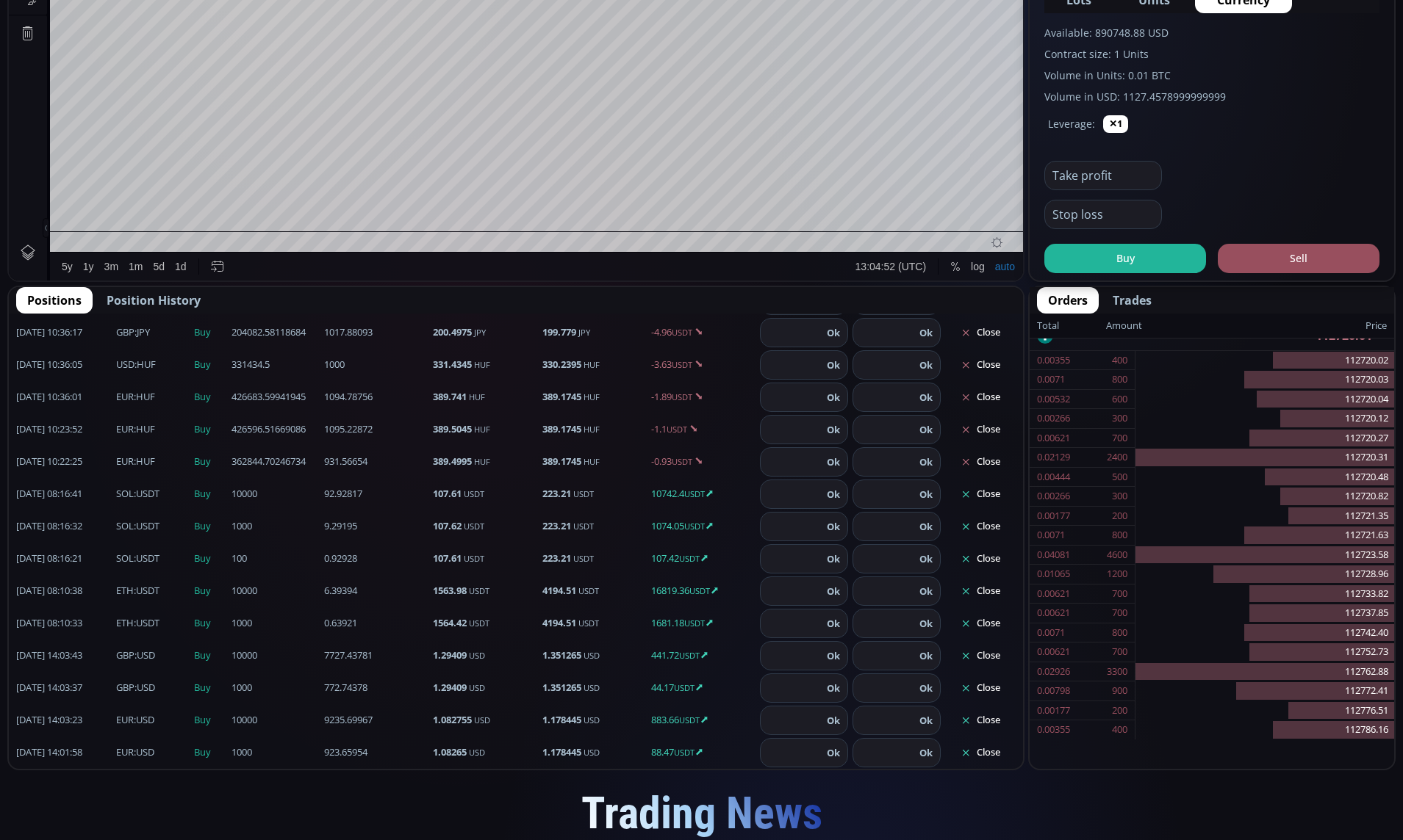
scroll to position [407, 0]
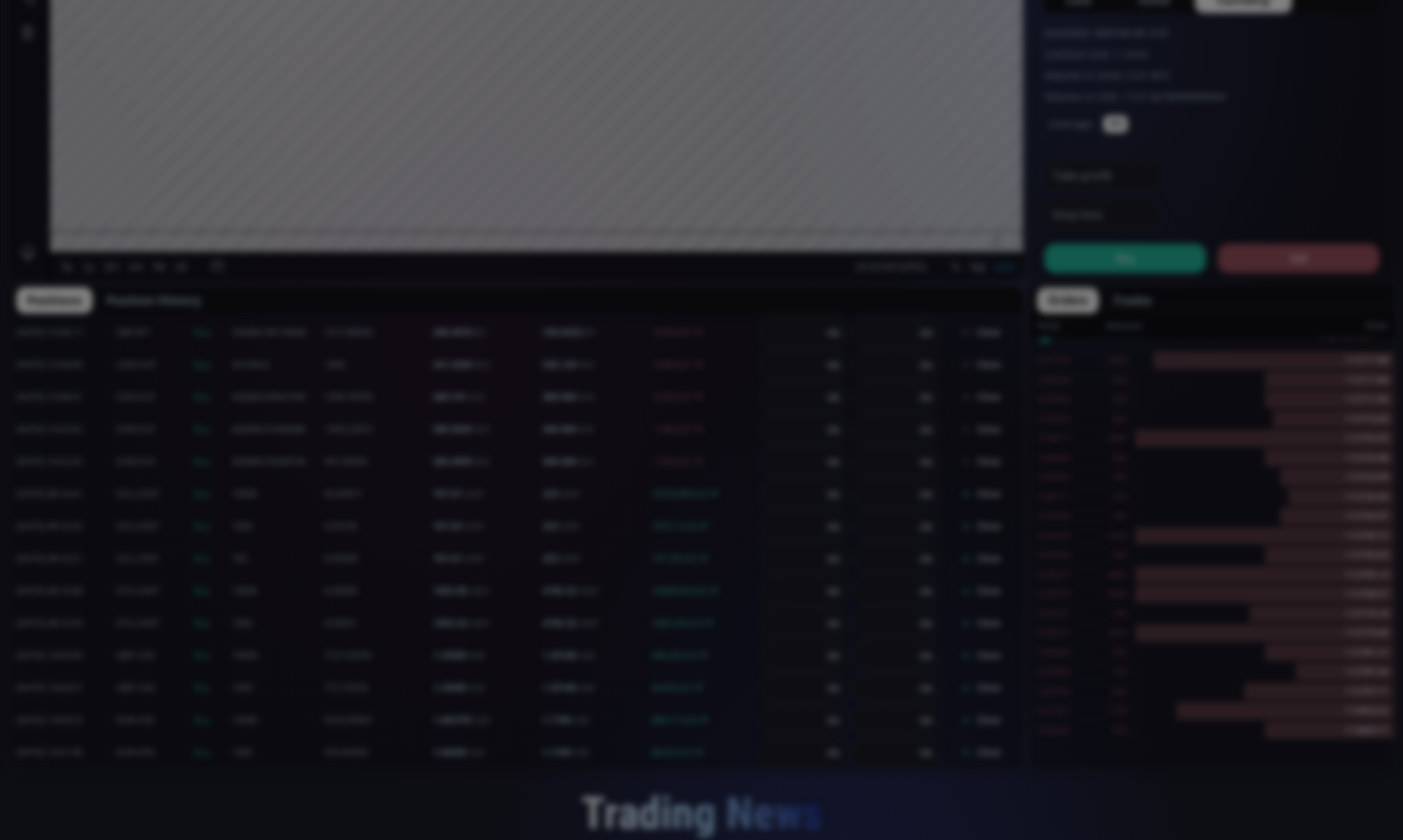
scroll to position [644, 0]
